Goal: Transaction & Acquisition: Purchase product/service

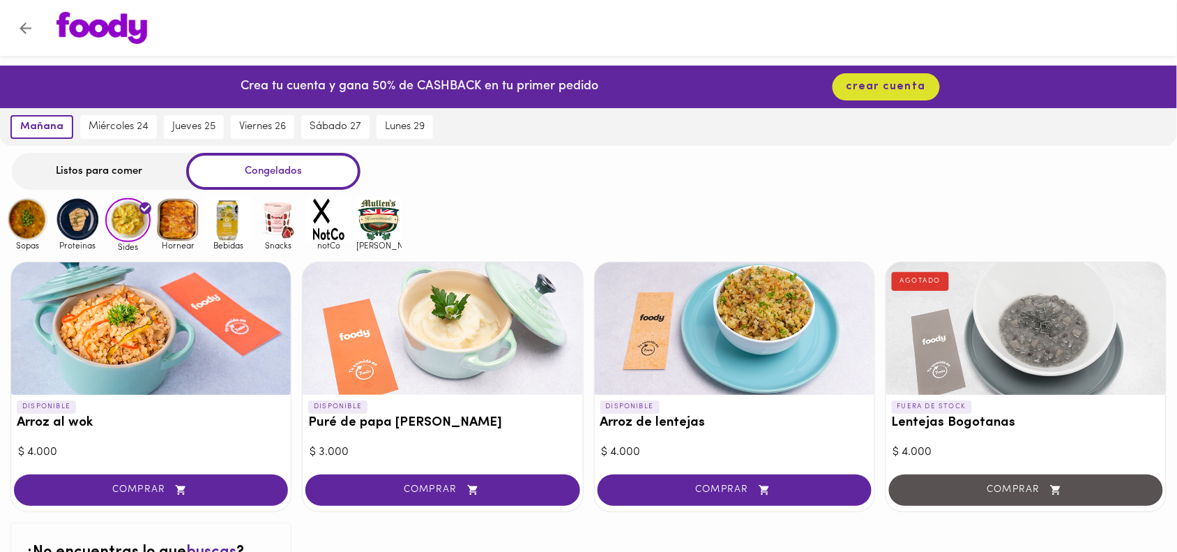
click at [84, 167] on div "Listos para comer" at bounding box center [99, 171] width 174 height 37
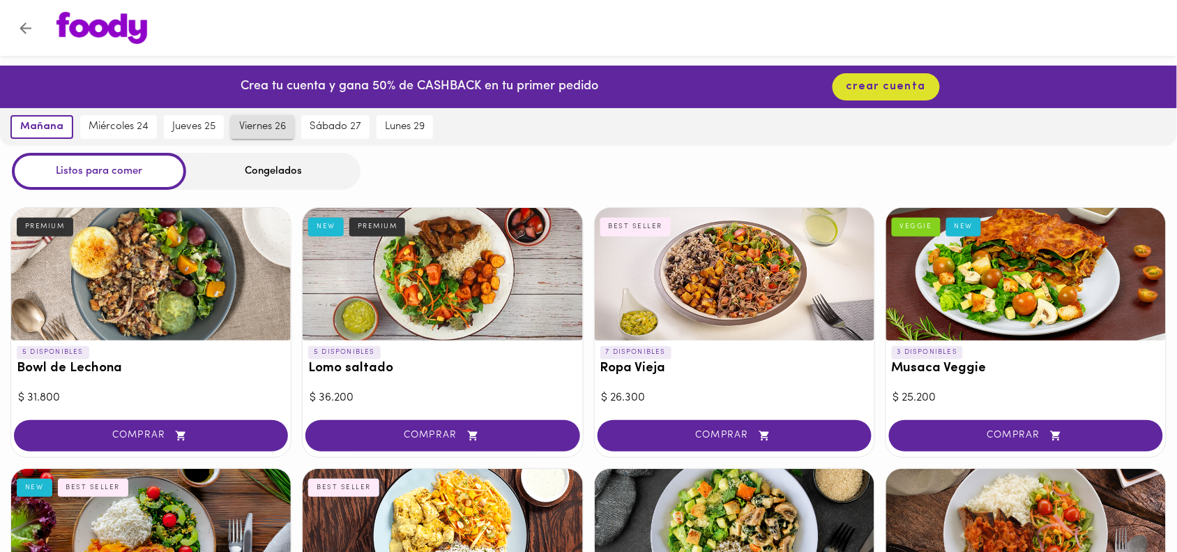
click at [264, 123] on span "viernes 26" at bounding box center [262, 127] width 47 height 13
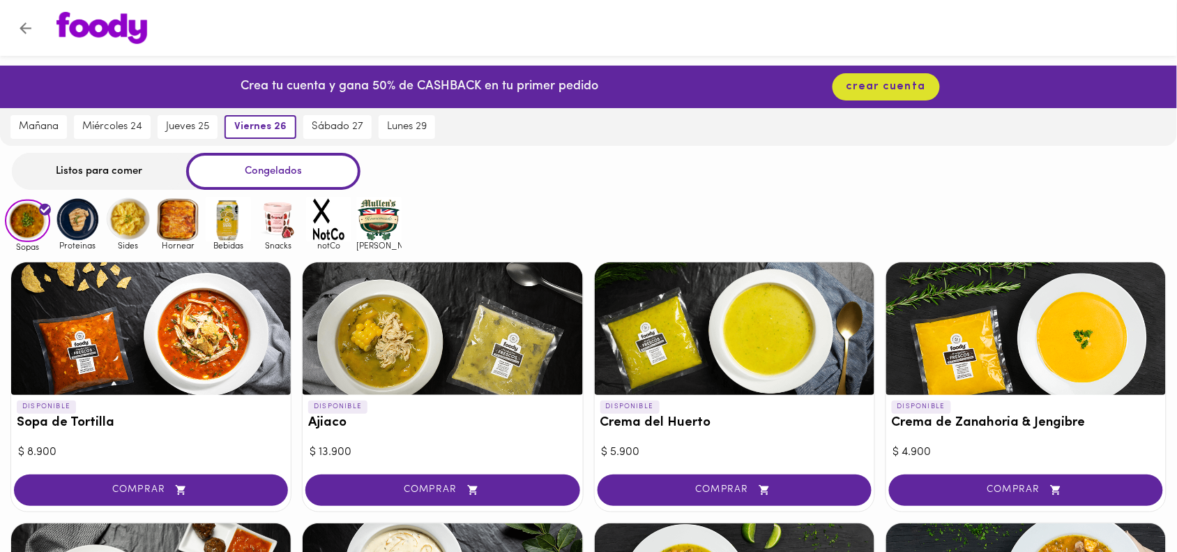
click at [109, 171] on div "Listos para comer" at bounding box center [99, 171] width 174 height 37
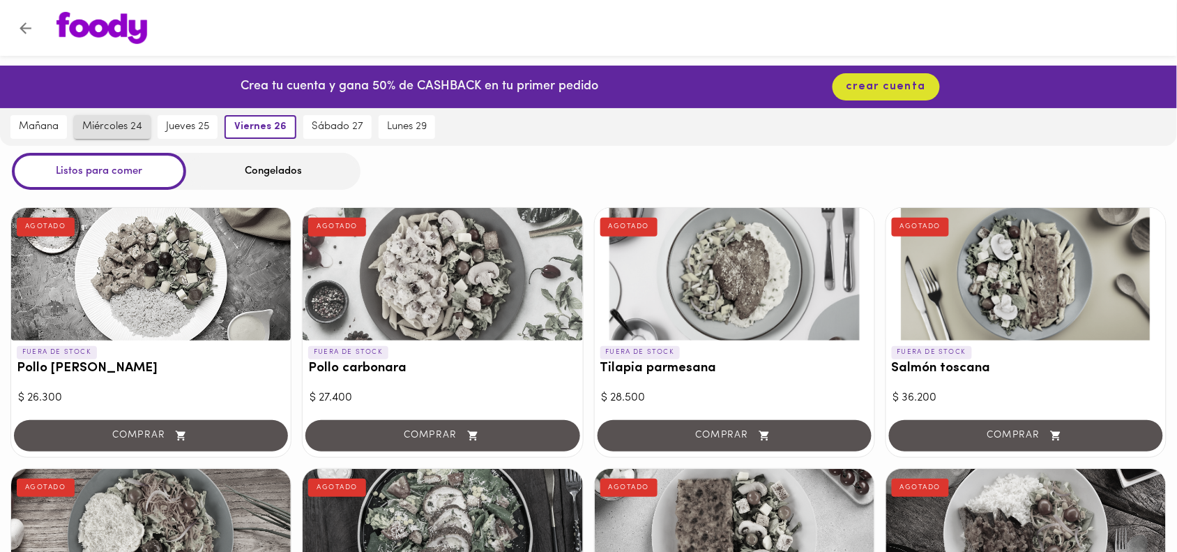
click at [132, 124] on span "miércoles 24" at bounding box center [112, 127] width 60 height 13
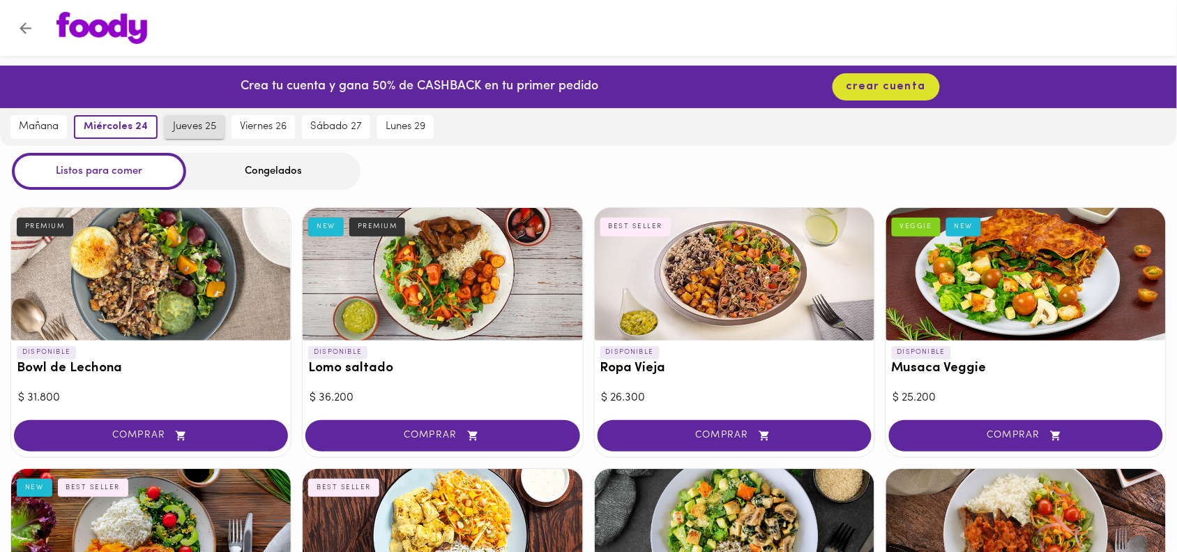
click at [194, 127] on span "jueves 25" at bounding box center [194, 127] width 43 height 13
click at [278, 127] on span "viernes 26" at bounding box center [263, 127] width 47 height 13
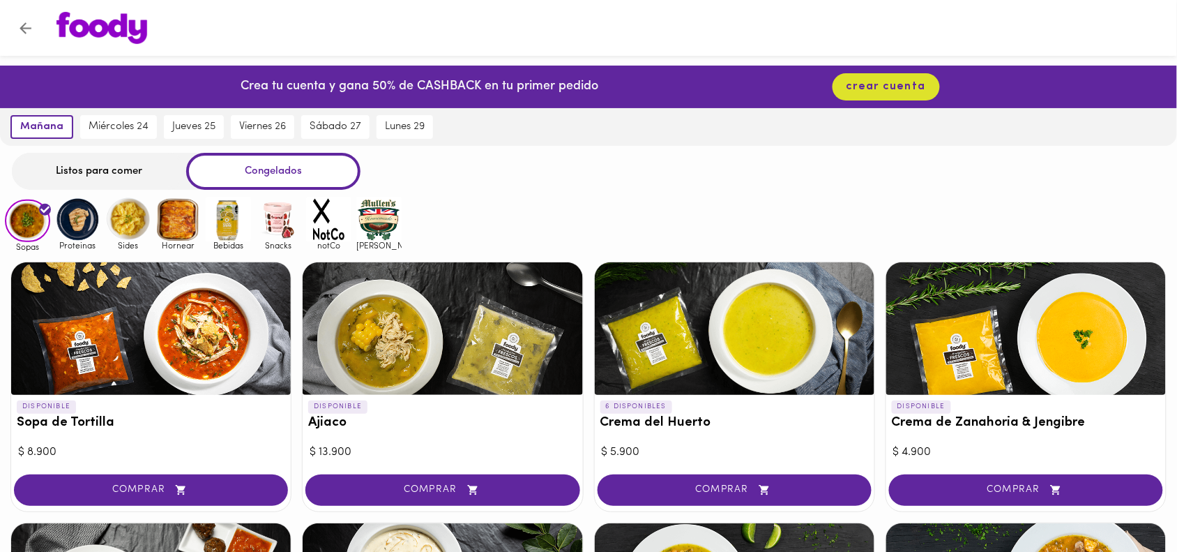
click at [74, 165] on div "Listos para comer" at bounding box center [99, 171] width 174 height 37
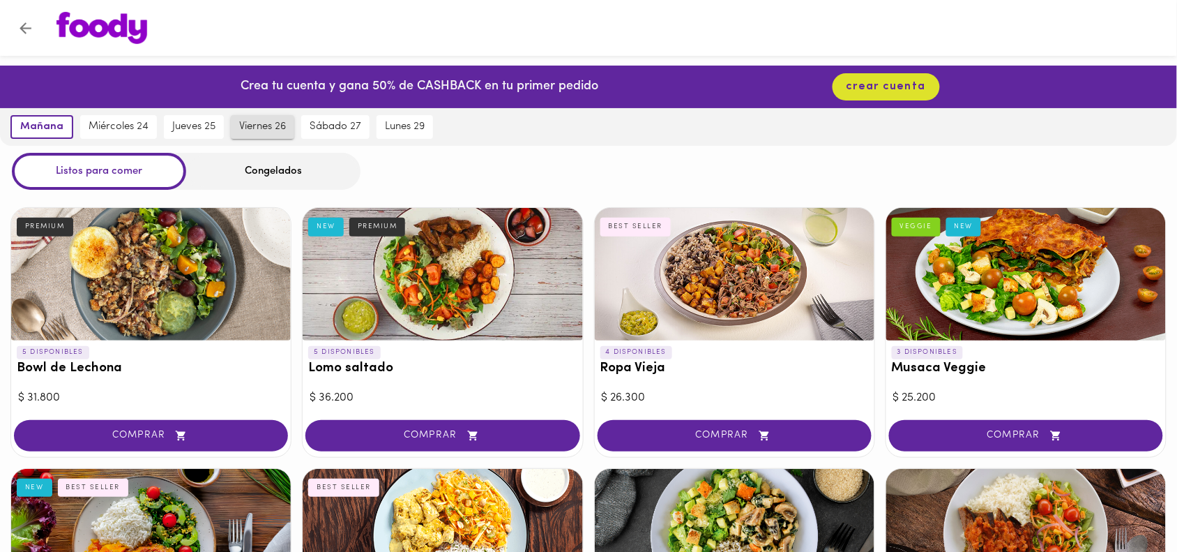
click at [271, 128] on span "viernes 26" at bounding box center [262, 127] width 47 height 13
